Goal: Task Accomplishment & Management: Complete application form

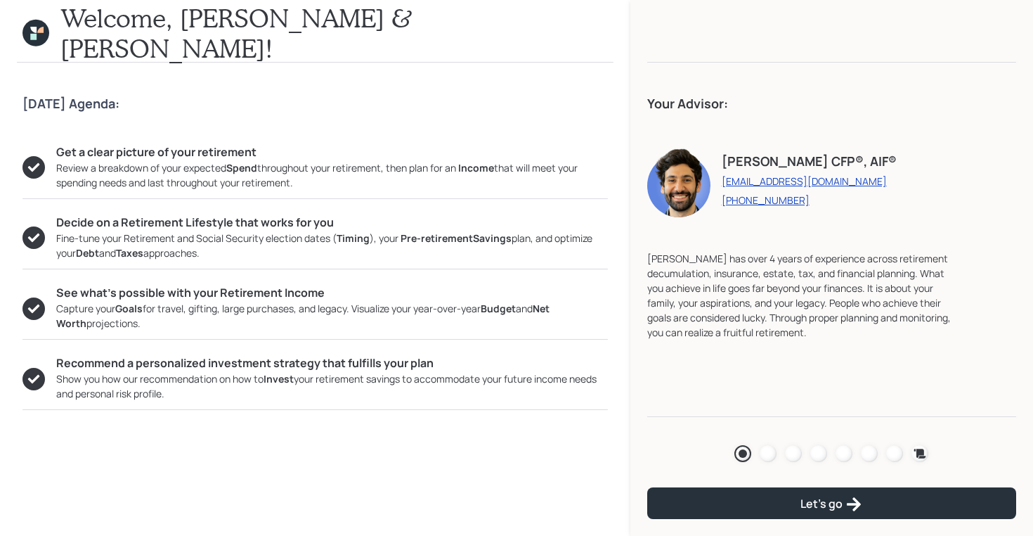
click at [43, 34] on icon at bounding box center [35, 33] width 27 height 27
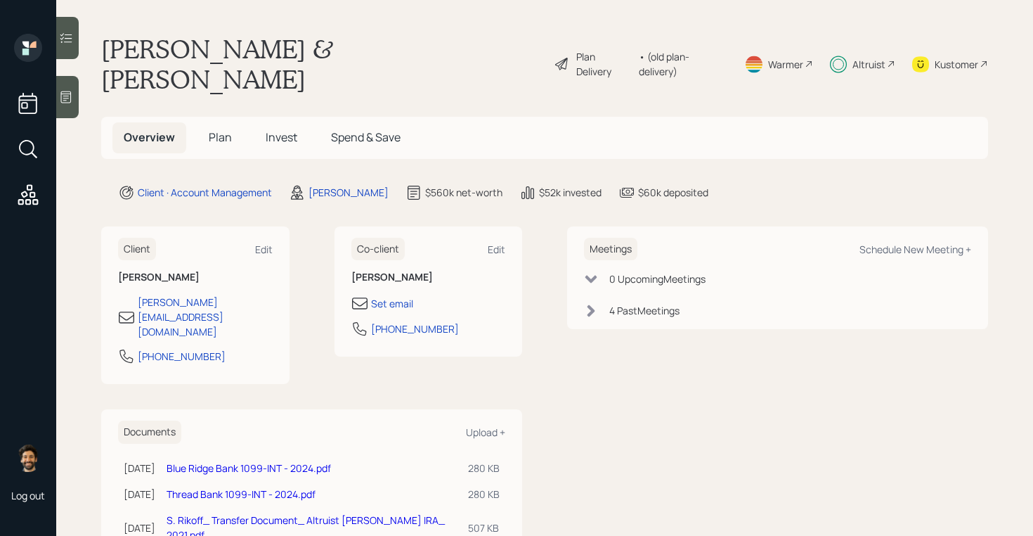
click at [206, 122] on h5 "Plan" at bounding box center [221, 137] width 46 height 30
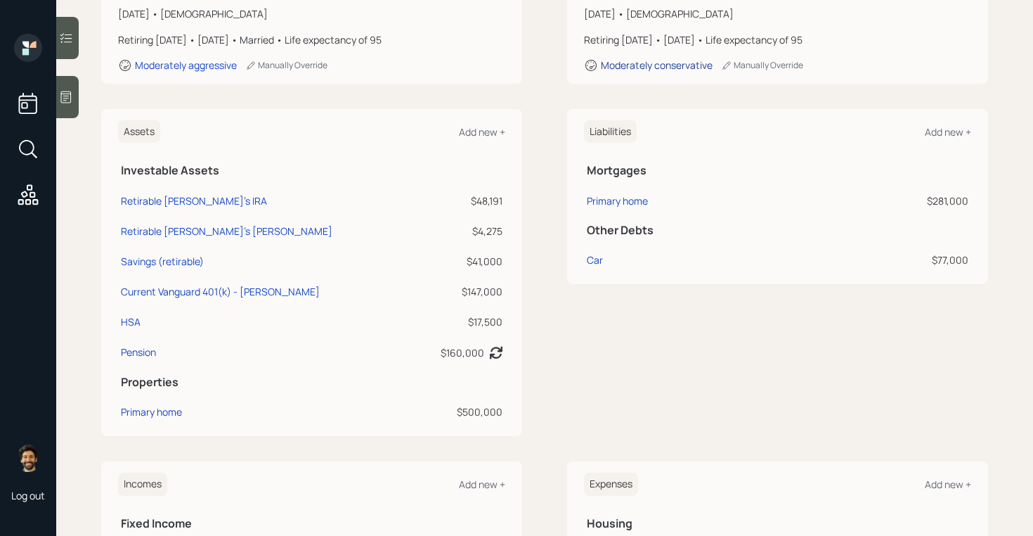
scroll to position [252, 0]
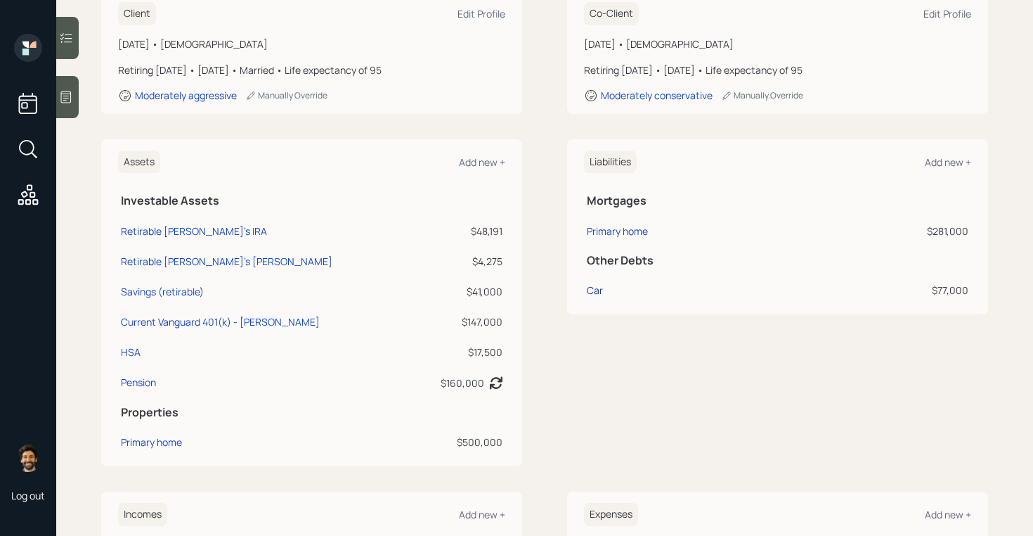
click at [593, 283] on div "Car" at bounding box center [595, 290] width 16 height 15
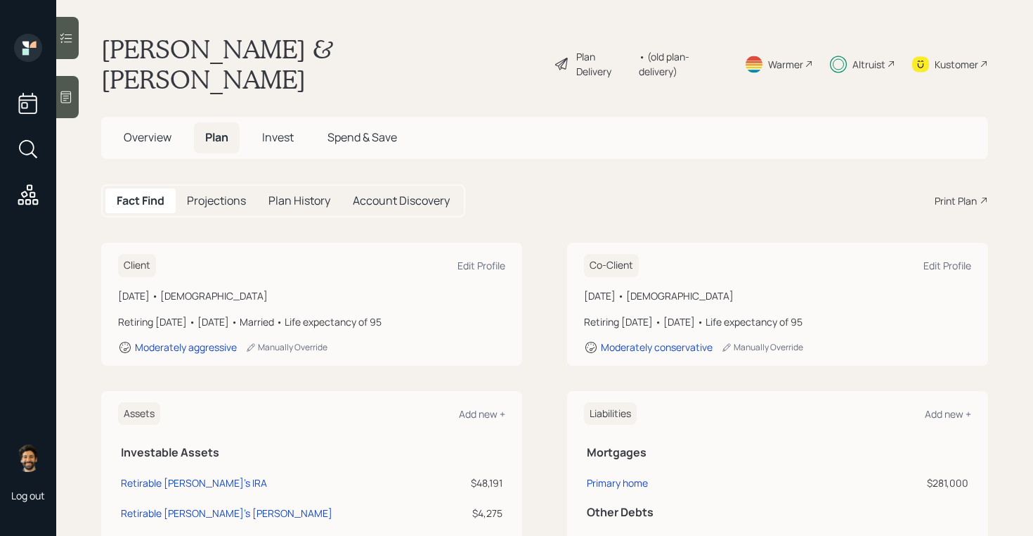
click at [693, 49] on div "• (old plan-delivery)" at bounding box center [683, 64] width 89 height 30
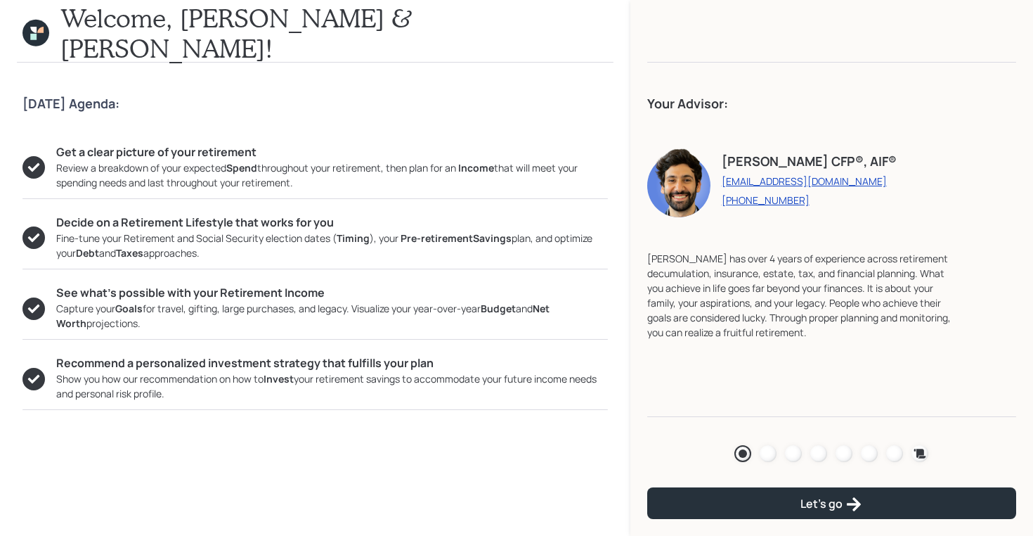
click at [797, 443] on div "Agenda Review Income Spend Net-worth Budget Taxes Invest" at bounding box center [831, 453] width 369 height 28
click at [796, 453] on div at bounding box center [793, 453] width 17 height 17
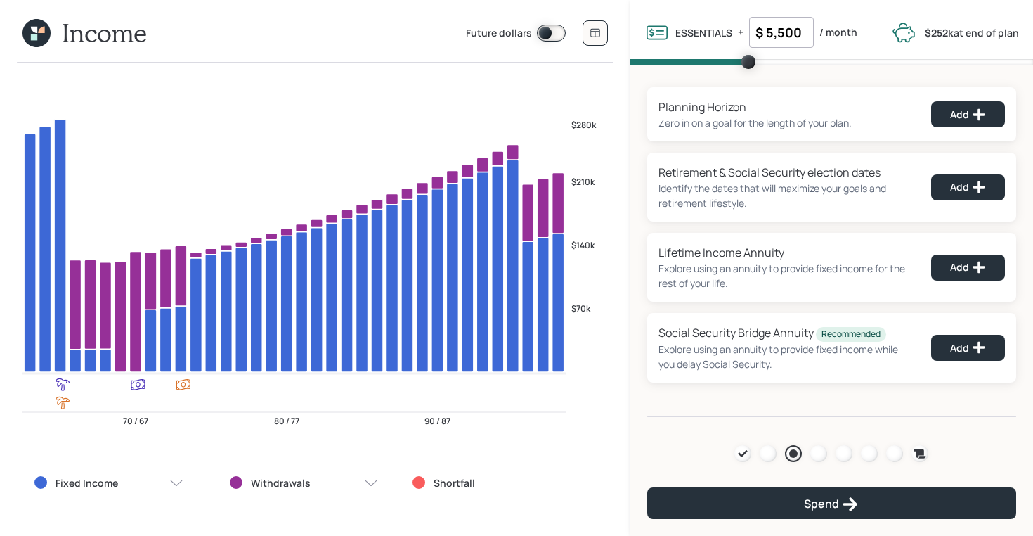
click at [32, 37] on icon at bounding box center [34, 37] width 6 height 6
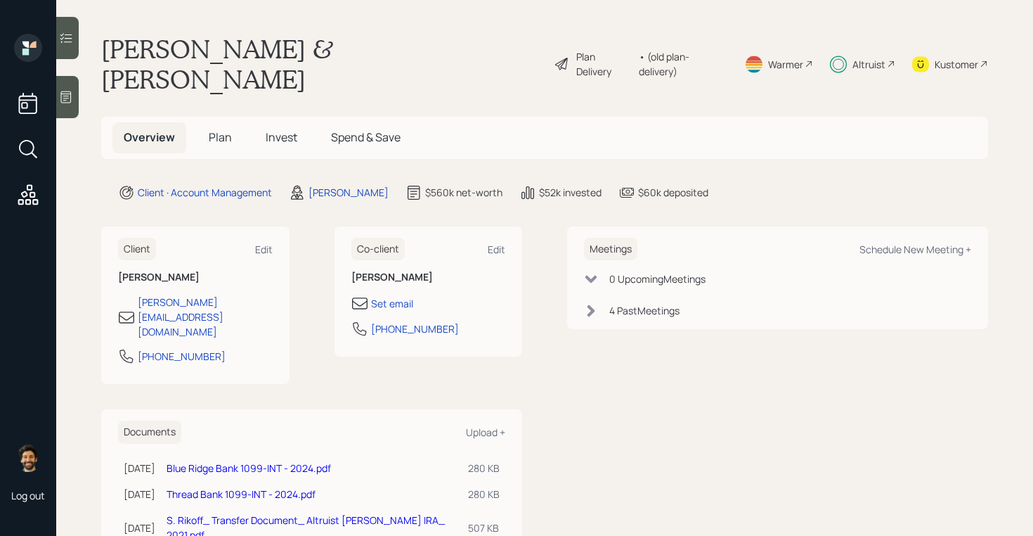
click at [221, 122] on h5 "Plan" at bounding box center [221, 137] width 46 height 30
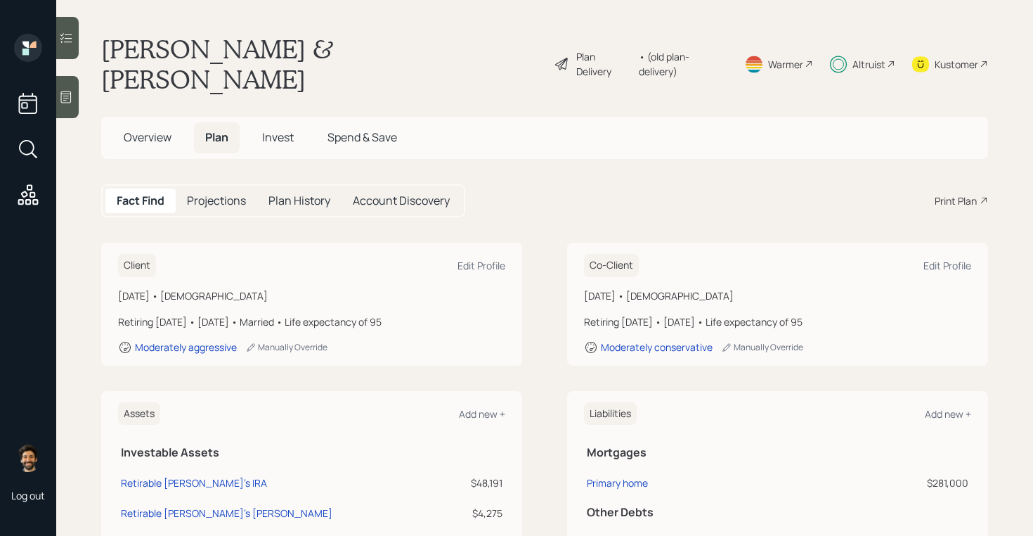
scroll to position [1, 0]
click at [268, 122] on h5 "Invest" at bounding box center [278, 137] width 54 height 30
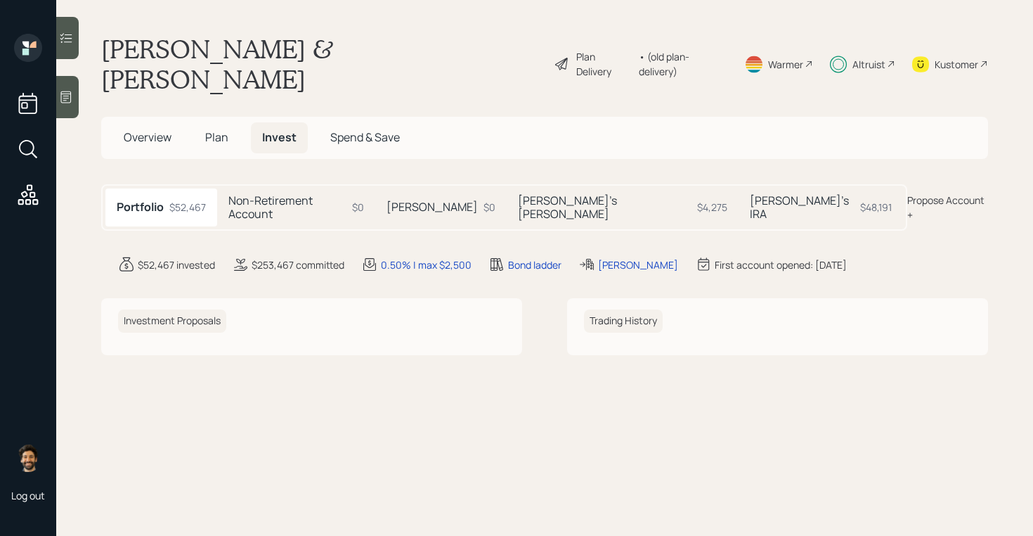
click at [217, 129] on span "Plan" at bounding box center [216, 136] width 23 height 15
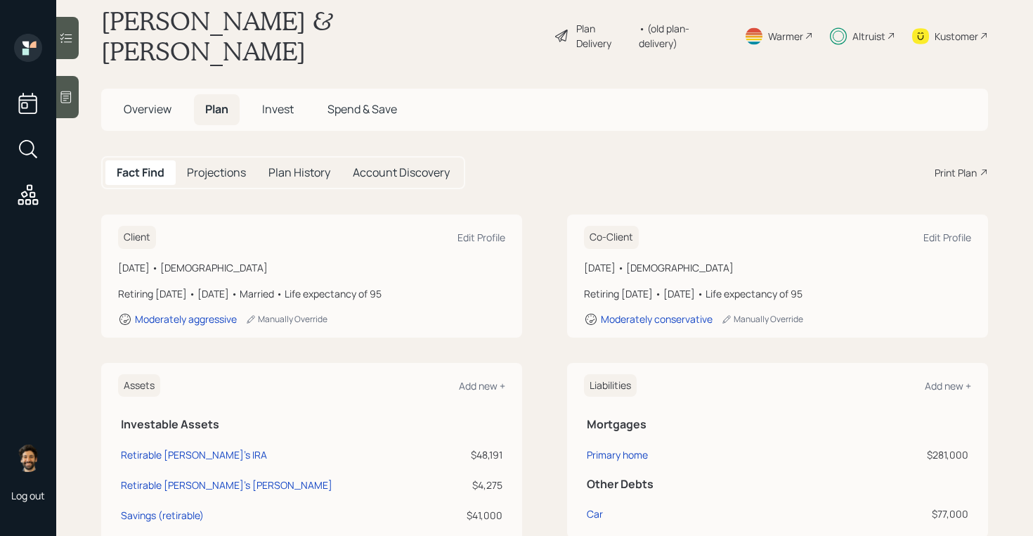
scroll to position [22, 0]
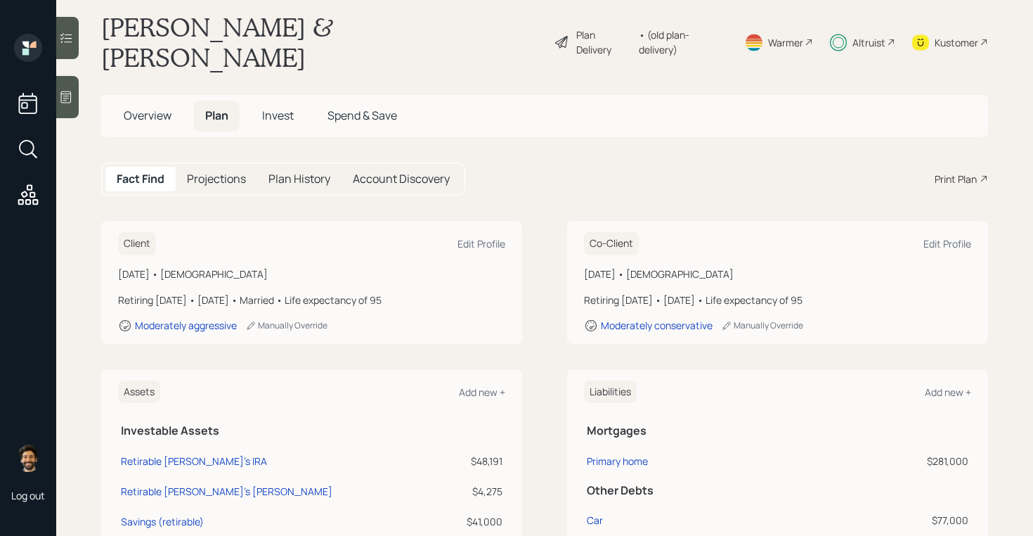
click at [164, 108] on span "Overview" at bounding box center [148, 115] width 48 height 15
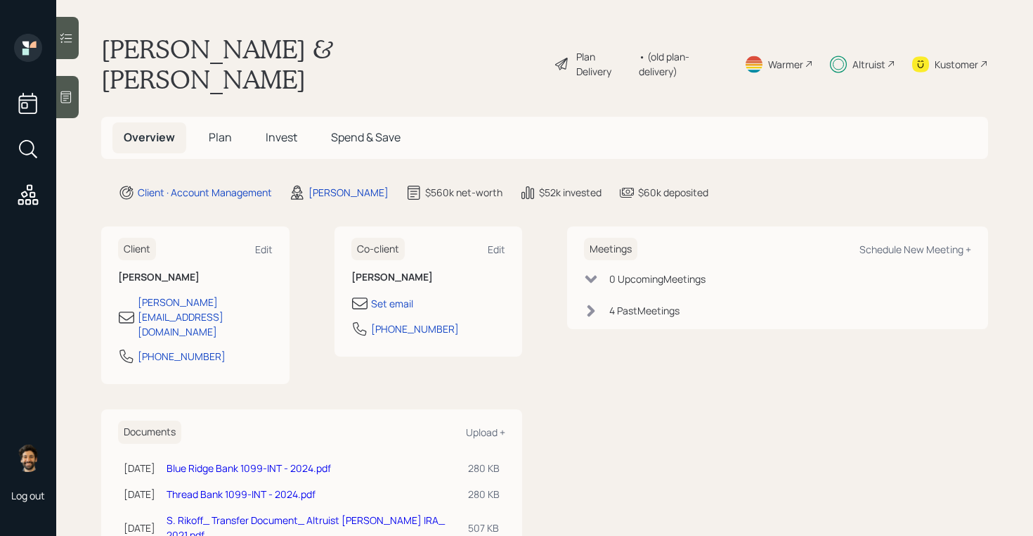
click at [231, 122] on h5 "Plan" at bounding box center [221, 137] width 46 height 30
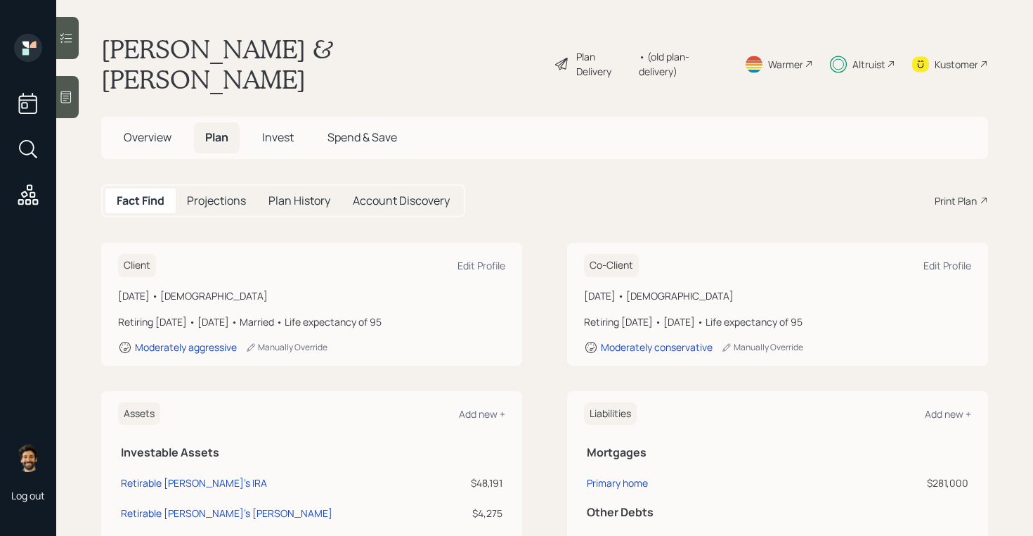
click at [292, 129] on span "Invest" at bounding box center [278, 136] width 32 height 15
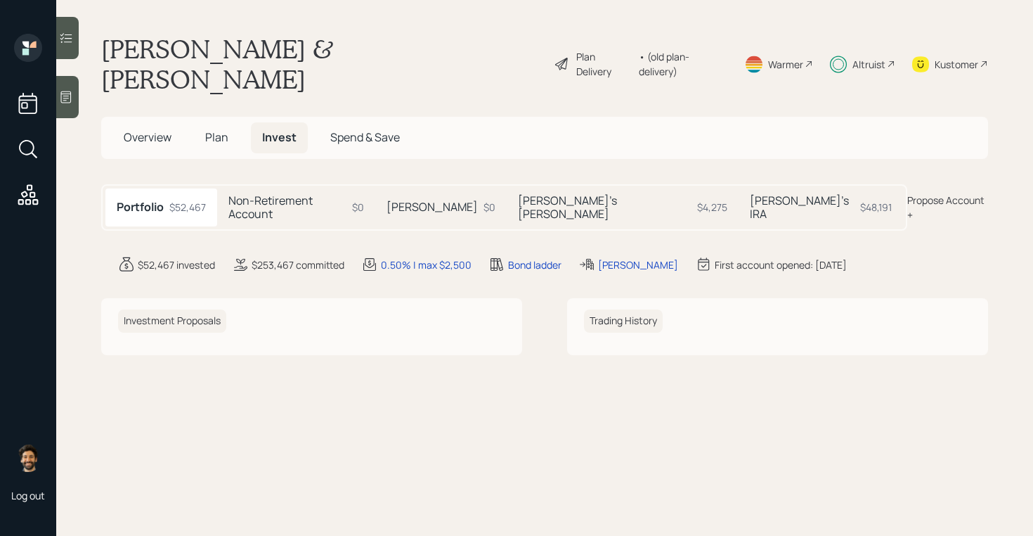
click at [273, 186] on div "Portfolio $52,467 Non-Retirement Account $0 William's IRA $0 Susan's Roth IRA $…" at bounding box center [504, 207] width 806 height 46
click at [739, 188] on div "Susan's IRA $48,191" at bounding box center [821, 207] width 164 height 38
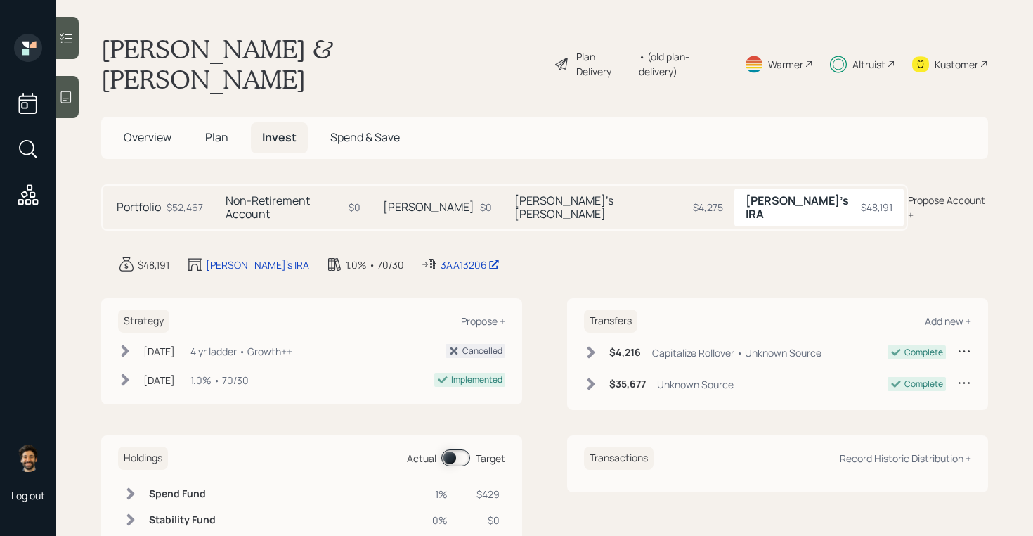
click at [595, 188] on div "Susan's Roth IRA $4,275" at bounding box center [618, 207] width 231 height 38
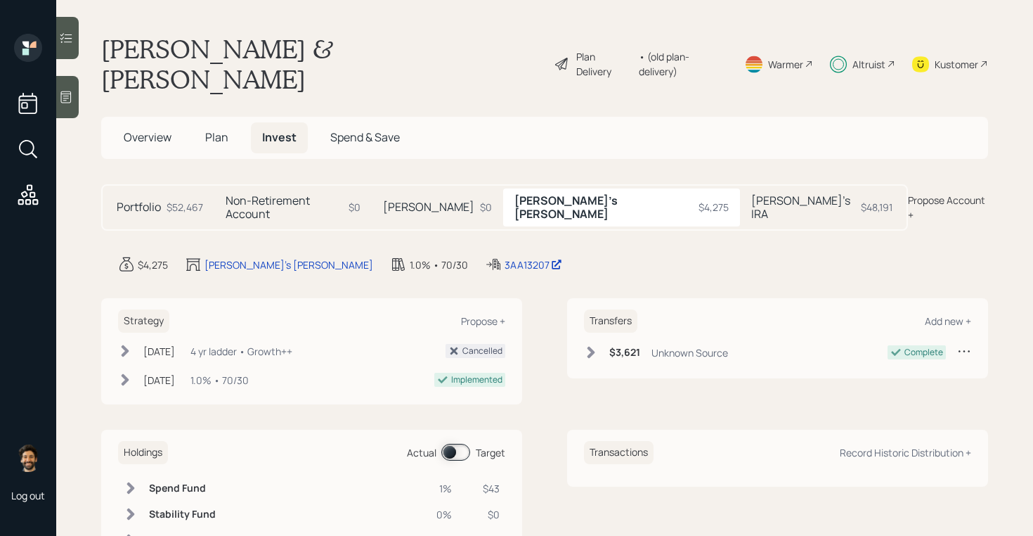
click at [209, 122] on h5 "Plan" at bounding box center [217, 137] width 46 height 30
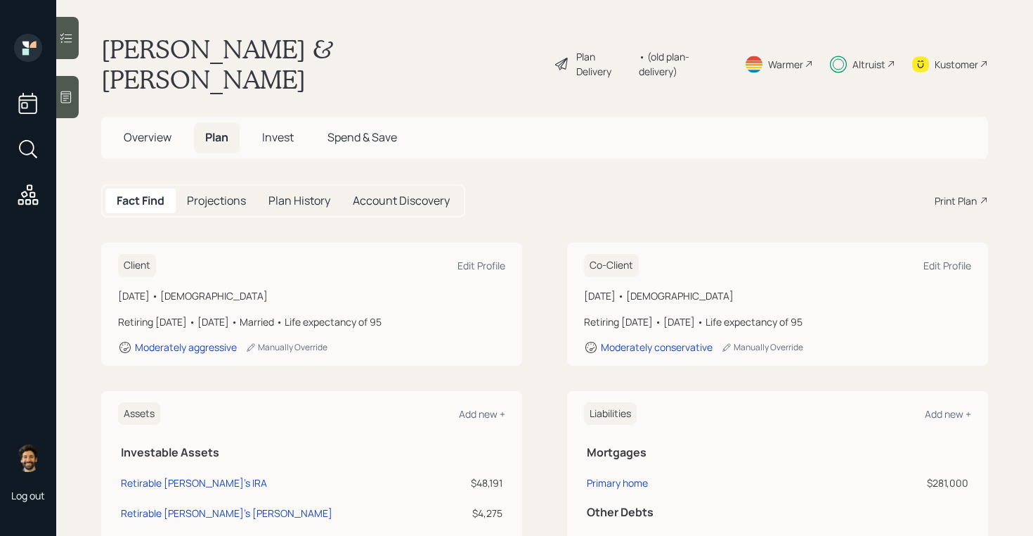
click at [207, 129] on span "Plan" at bounding box center [216, 136] width 23 height 15
click at [936, 193] on div "Print Plan" at bounding box center [956, 200] width 42 height 15
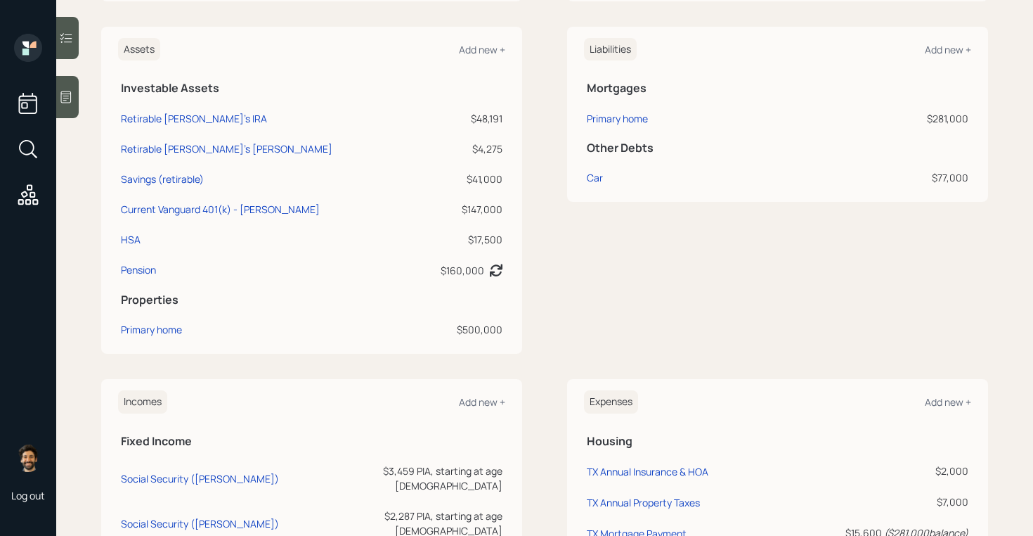
scroll to position [431, 0]
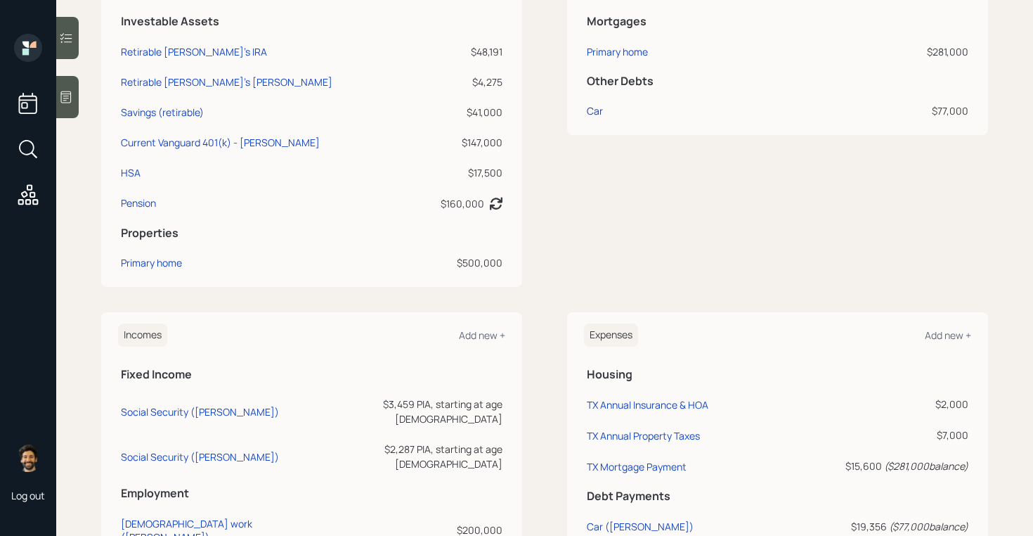
click at [595, 103] on div "Car" at bounding box center [595, 110] width 16 height 15
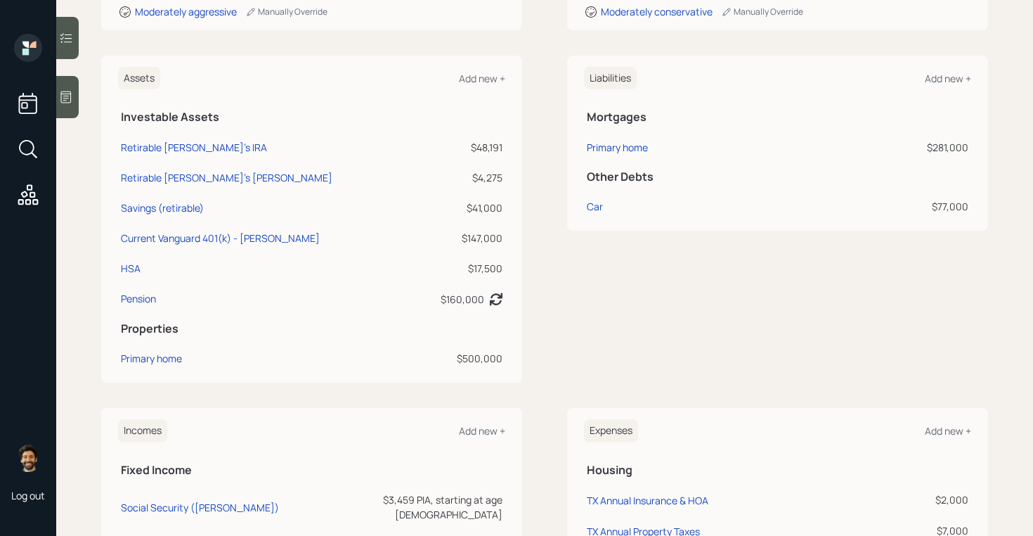
scroll to position [295, 0]
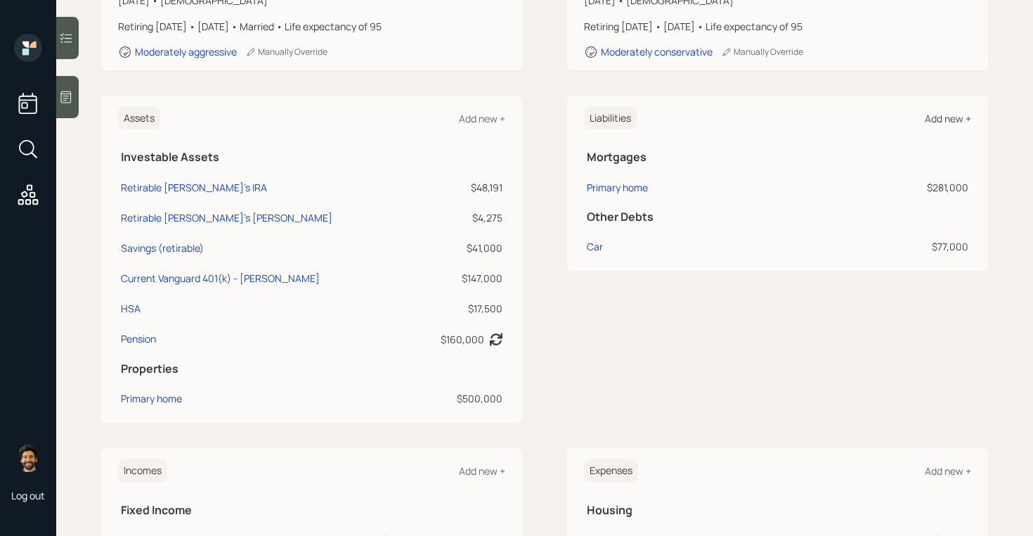
click at [945, 112] on div "Add new +" at bounding box center [948, 118] width 46 height 13
click at [595, 239] on div "Car" at bounding box center [595, 246] width 16 height 15
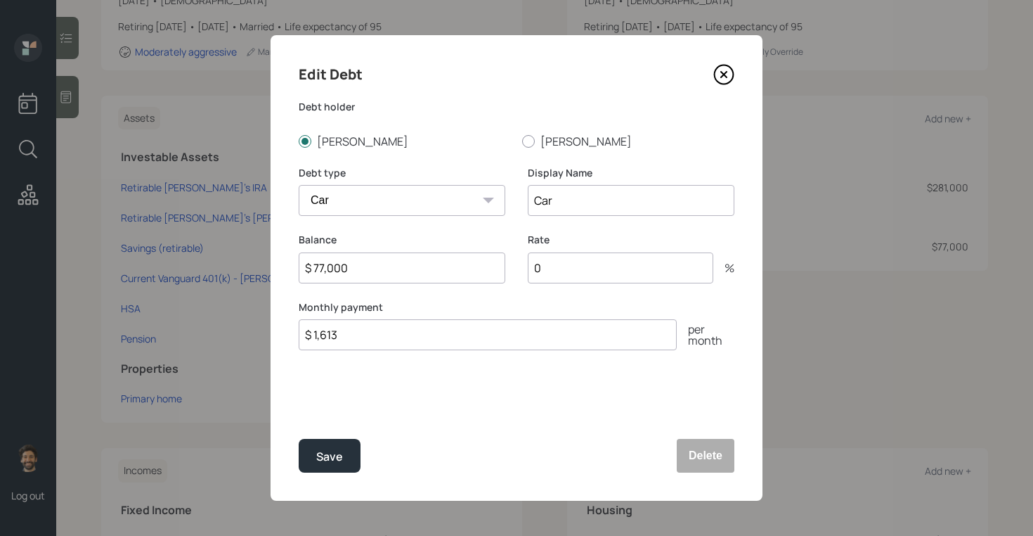
drag, startPoint x: 906, startPoint y: 230, endPoint x: 915, endPoint y: 179, distance: 51.3
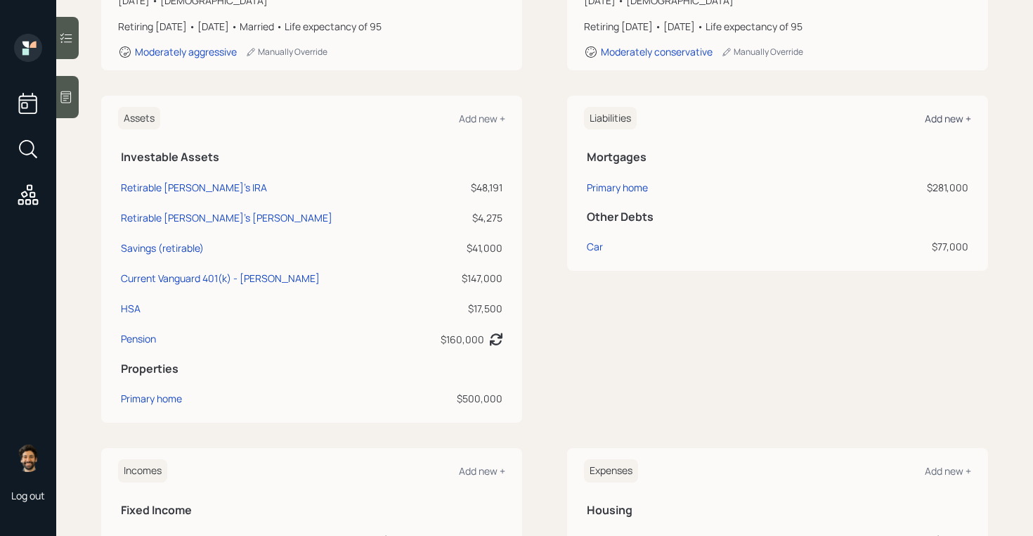
click at [940, 112] on div "Add new +" at bounding box center [948, 118] width 46 height 13
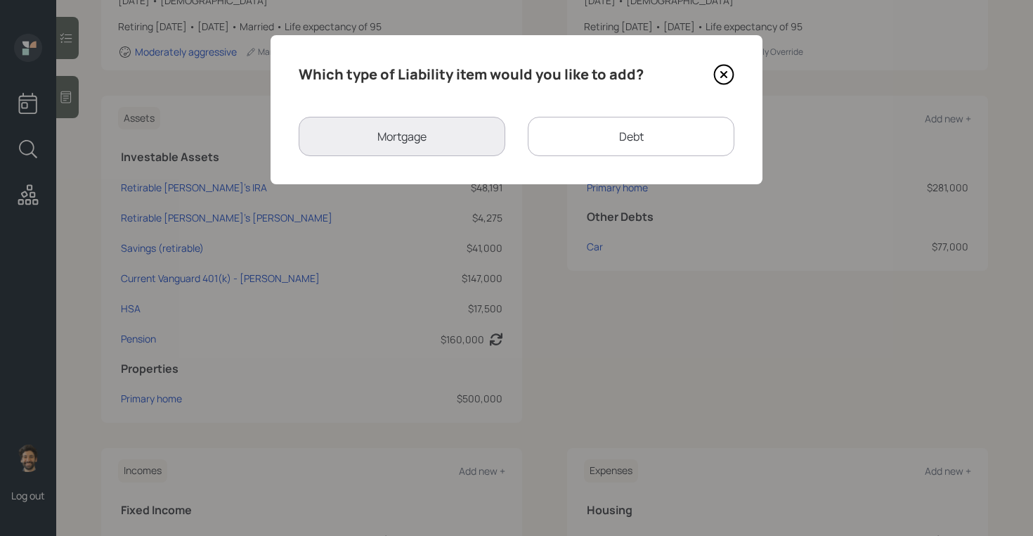
click at [624, 132] on div "Debt" at bounding box center [631, 136] width 207 height 39
select select "credit_card"
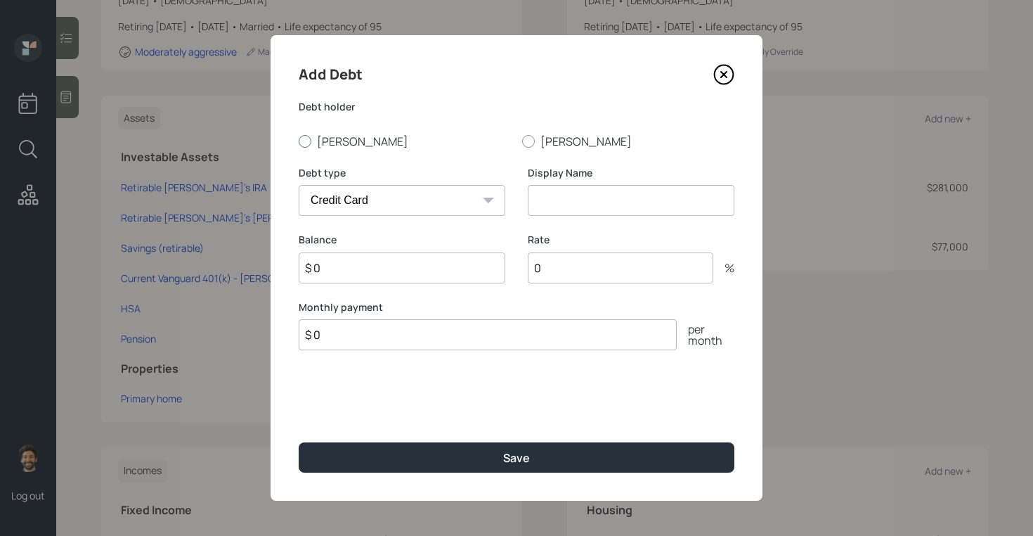
click at [358, 137] on label "[PERSON_NAME]" at bounding box center [405, 141] width 212 height 15
click at [299, 141] on input "[PERSON_NAME]" at bounding box center [298, 141] width 1 height 1
radio input "true"
click at [361, 197] on select "Car Credit Card Medical Student Other" at bounding box center [402, 200] width 207 height 31
click at [299, 185] on select "Car Credit Card Medical Student Other" at bounding box center [402, 200] width 207 height 31
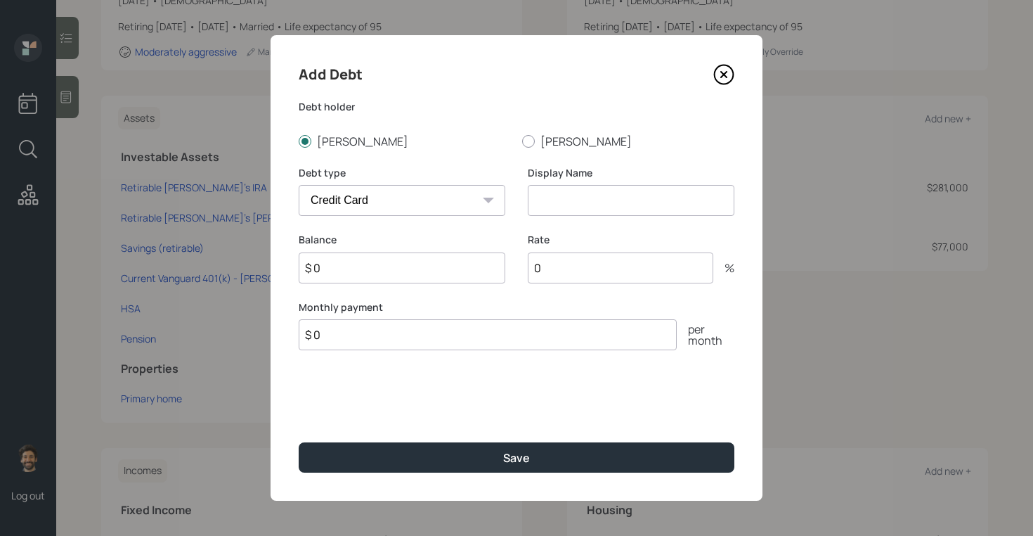
click at [337, 194] on select "Car Credit Card Medical Student Other" at bounding box center [402, 200] width 207 height 31
select select "car"
click at [299, 185] on select "Car Credit Card Medical Student Other" at bounding box center [402, 200] width 207 height 31
click at [567, 198] on input at bounding box center [631, 200] width 207 height 31
type input "Tyler Car"
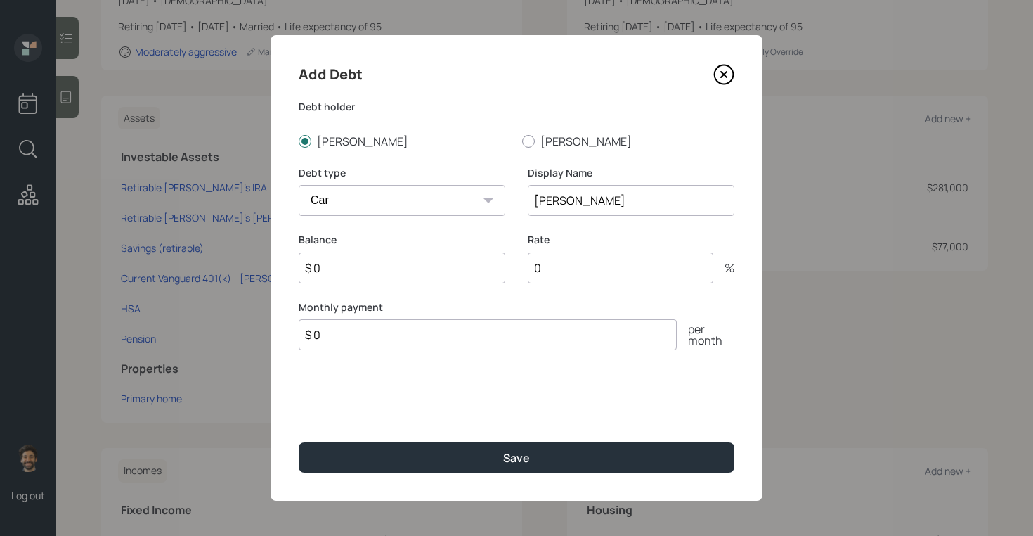
click at [413, 266] on input "$ 0" at bounding box center [402, 267] width 207 height 31
type input "$ 77,000"
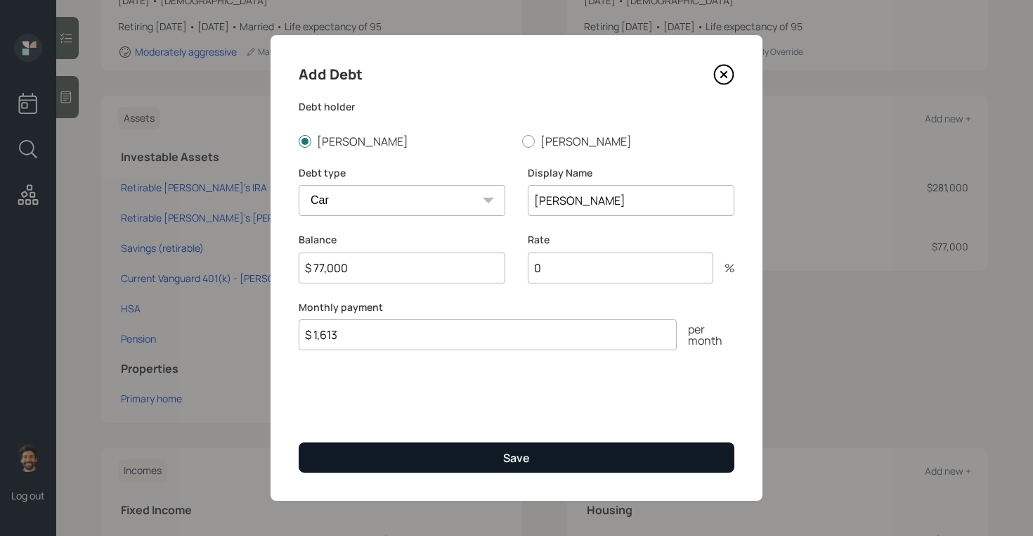
type input "$ 1,613"
click at [428, 462] on button "Save" at bounding box center [517, 457] width 436 height 30
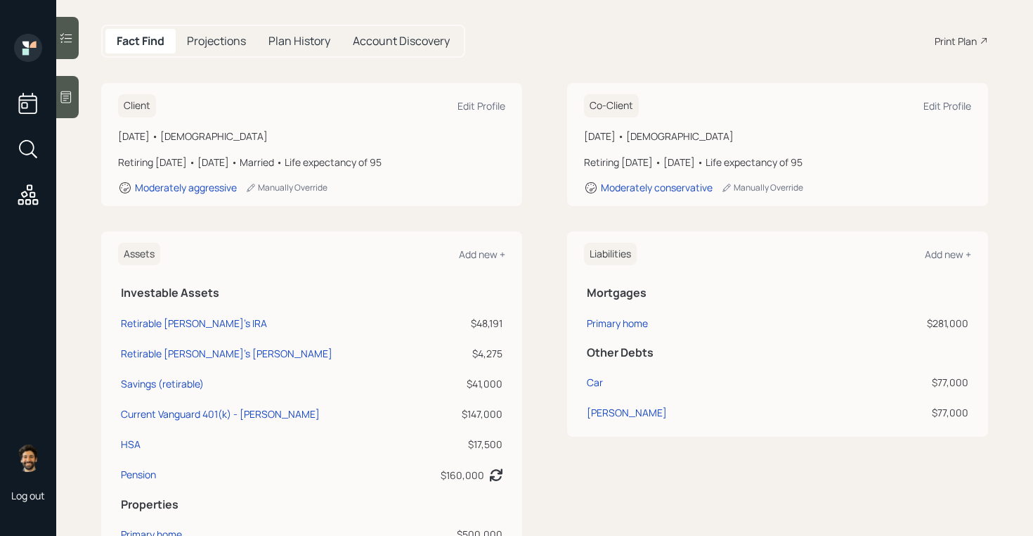
scroll to position [136, 0]
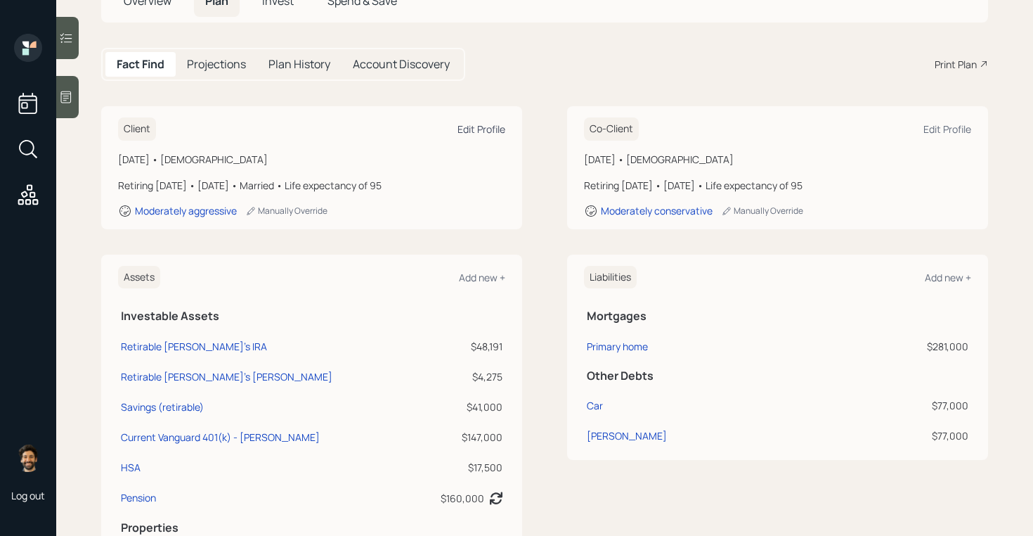
click at [472, 122] on div "Edit Profile" at bounding box center [482, 128] width 48 height 13
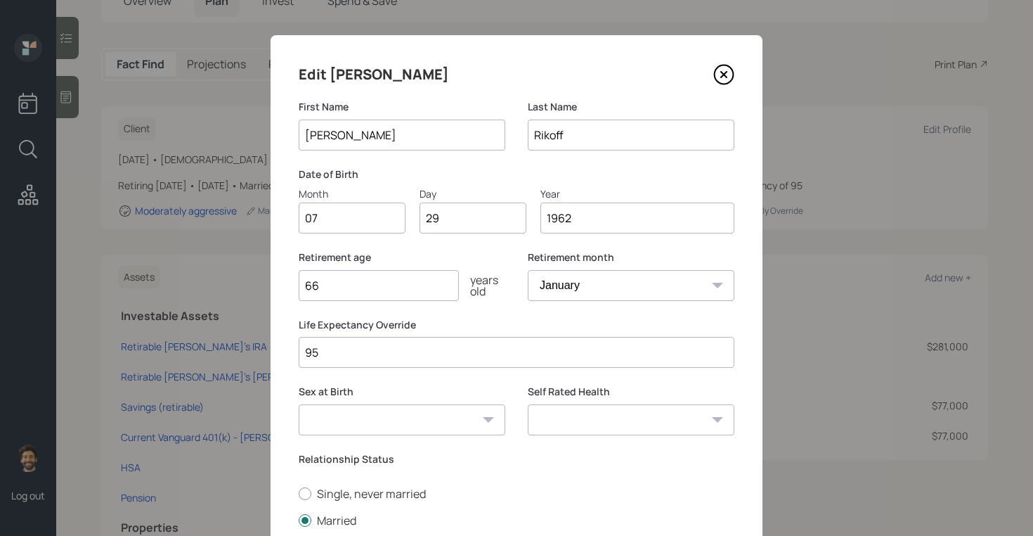
click at [347, 290] on input "66" at bounding box center [379, 285] width 160 height 31
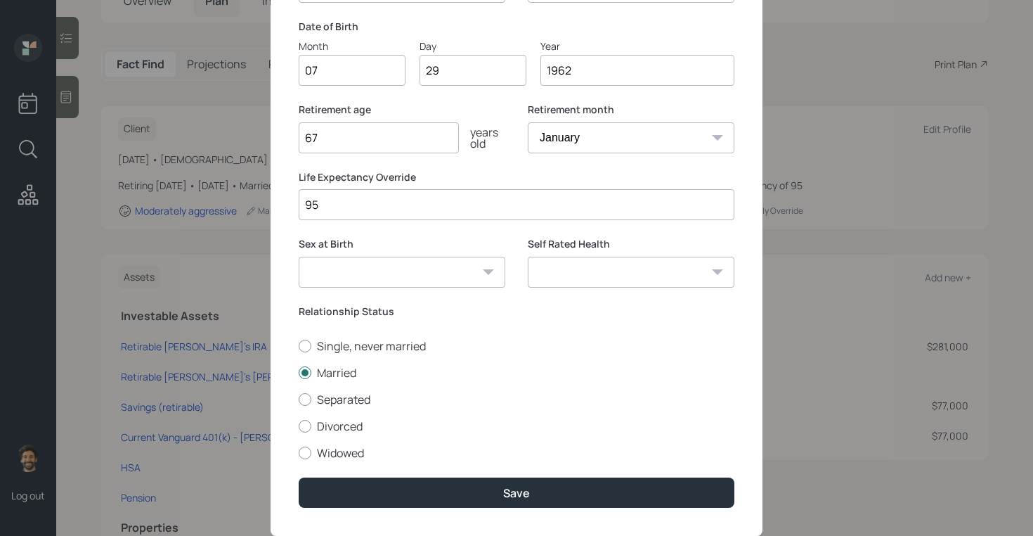
scroll to position [183, 0]
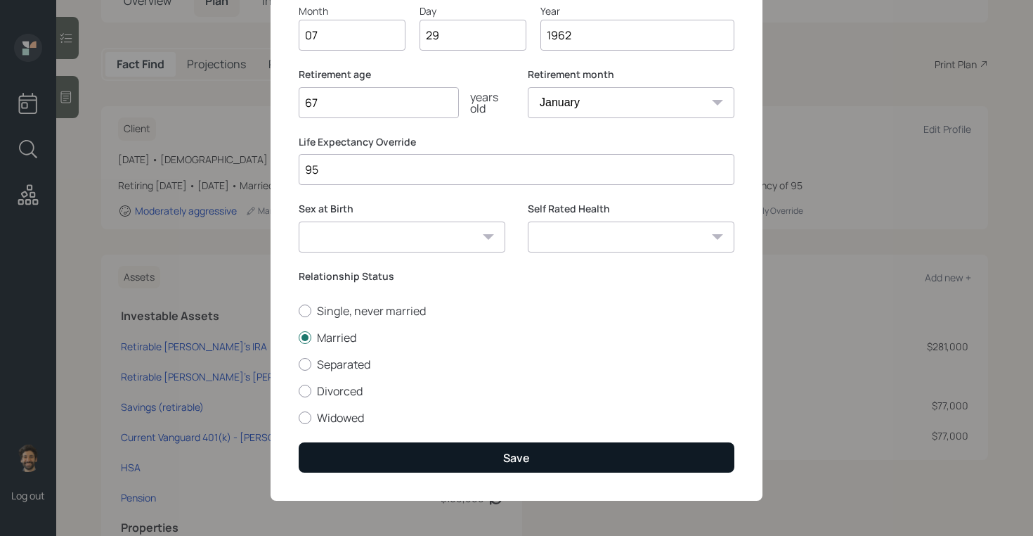
type input "67"
click at [356, 463] on button "Save" at bounding box center [517, 457] width 436 height 30
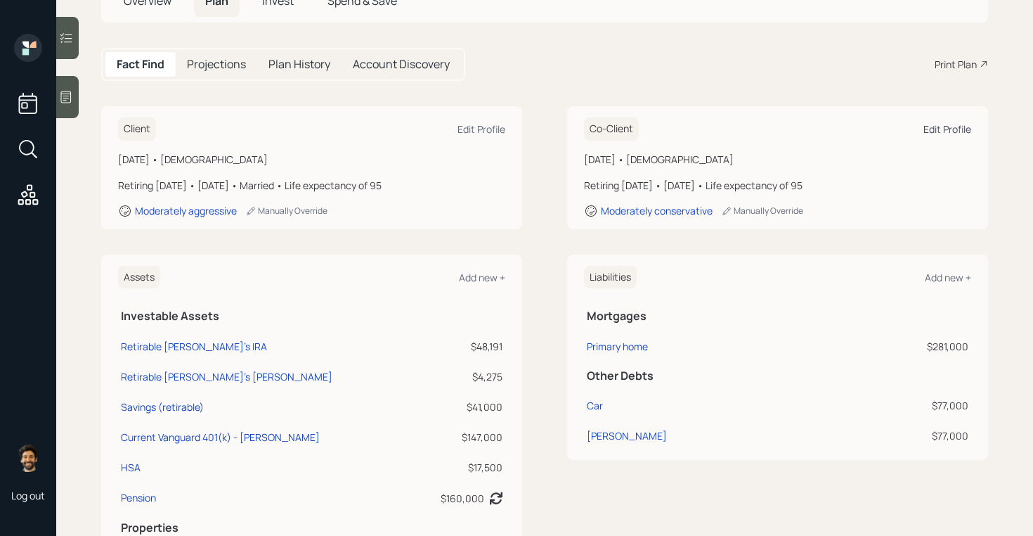
click at [943, 122] on div "Edit Profile" at bounding box center [948, 128] width 48 height 13
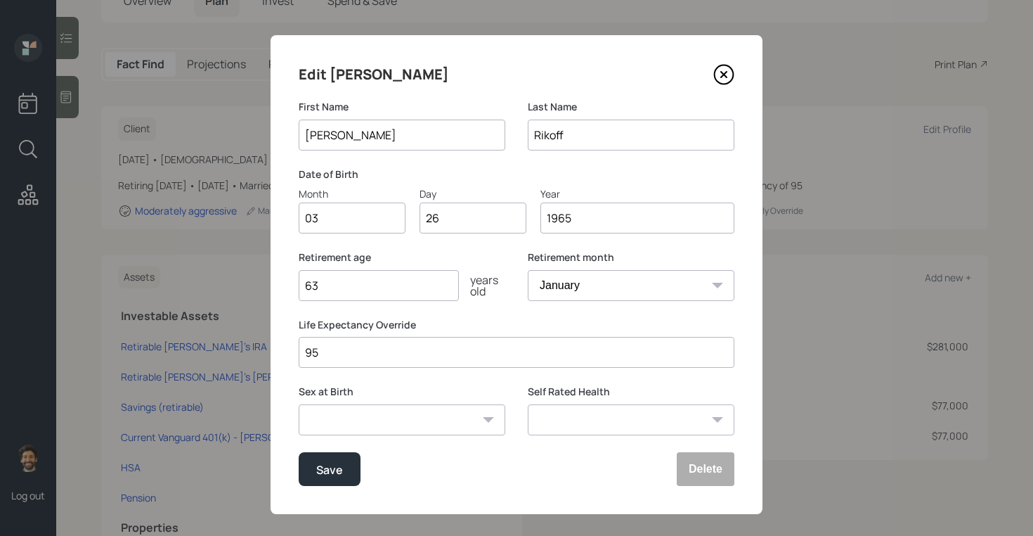
click at [377, 295] on input "63" at bounding box center [379, 285] width 160 height 31
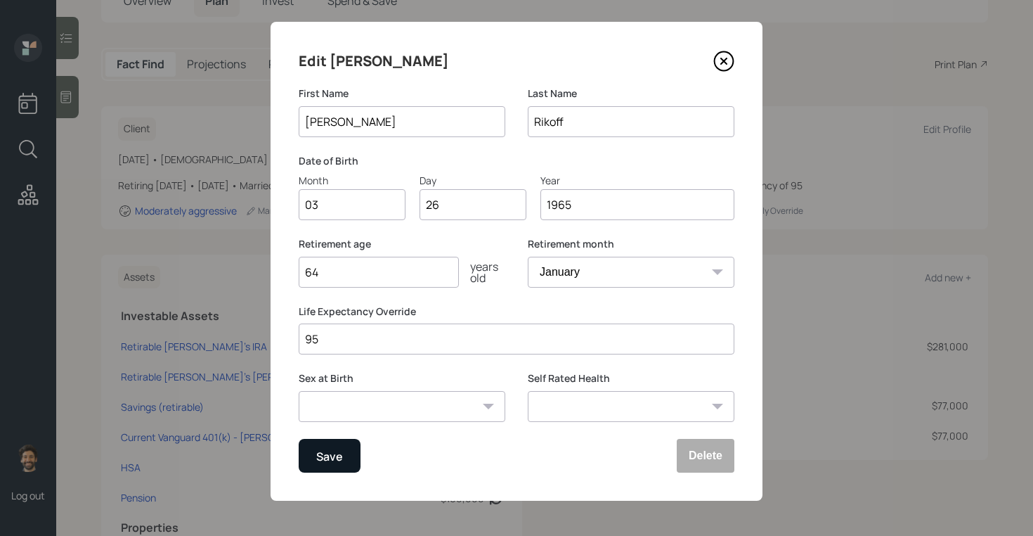
type input "64"
click at [324, 451] on div "Save" at bounding box center [329, 455] width 27 height 19
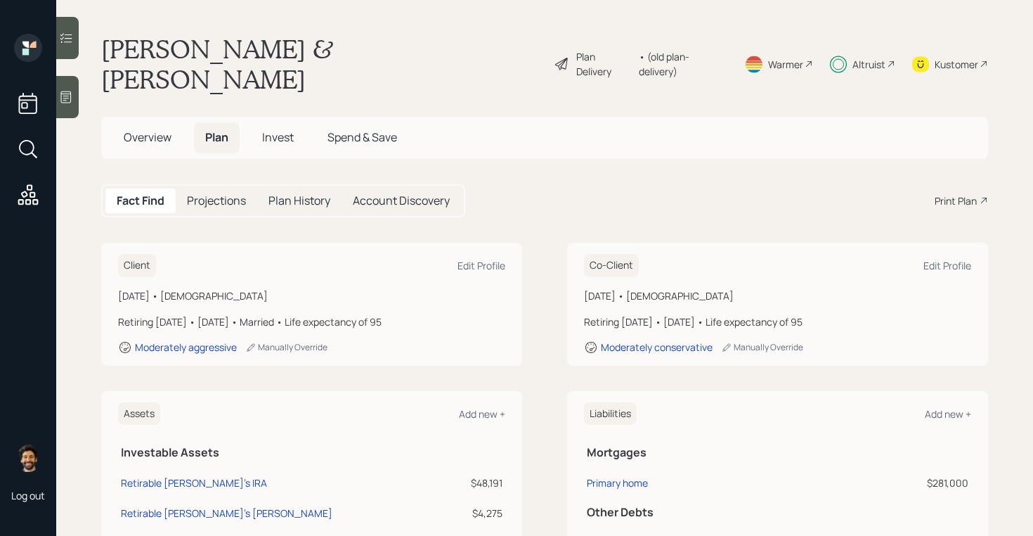
click at [960, 193] on div "Print Plan" at bounding box center [956, 200] width 42 height 15
